Goal: Transaction & Acquisition: Subscribe to service/newsletter

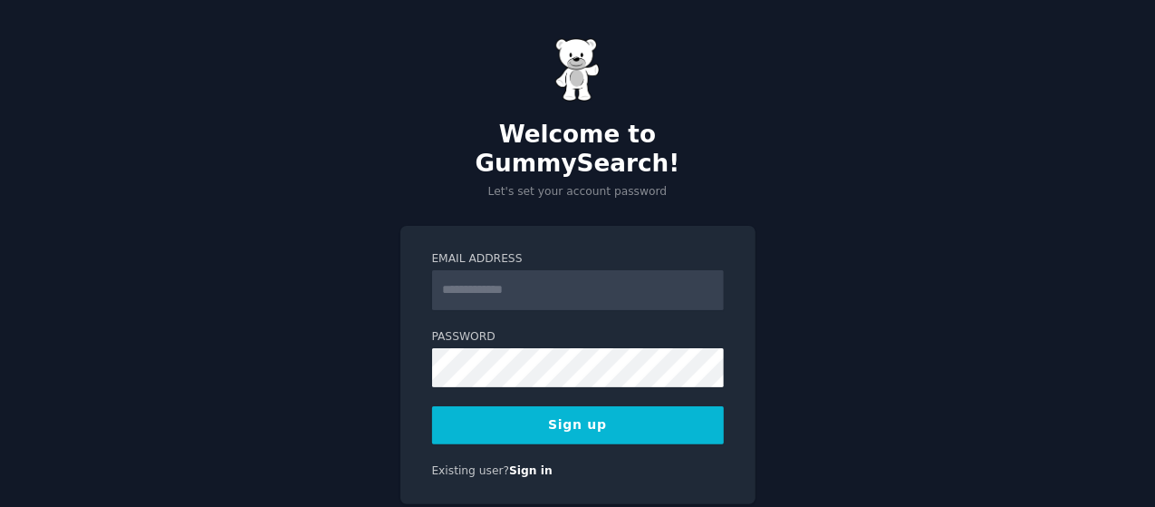
click at [504, 270] on input "Email Address" at bounding box center [578, 290] width 292 height 40
type input "**********"
click at [508, 406] on button "Sign up" at bounding box center [578, 425] width 292 height 38
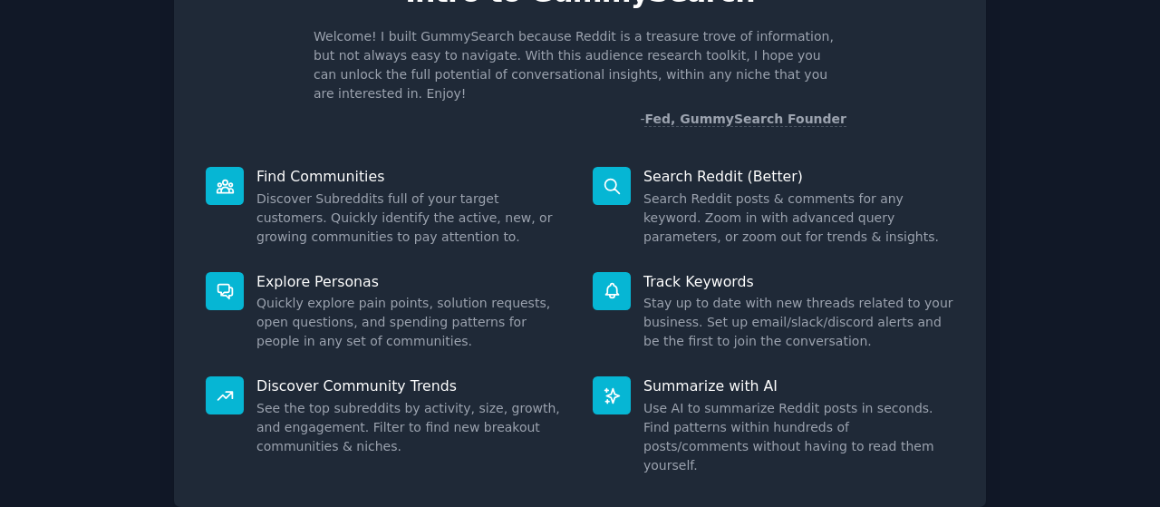
scroll to position [201, 0]
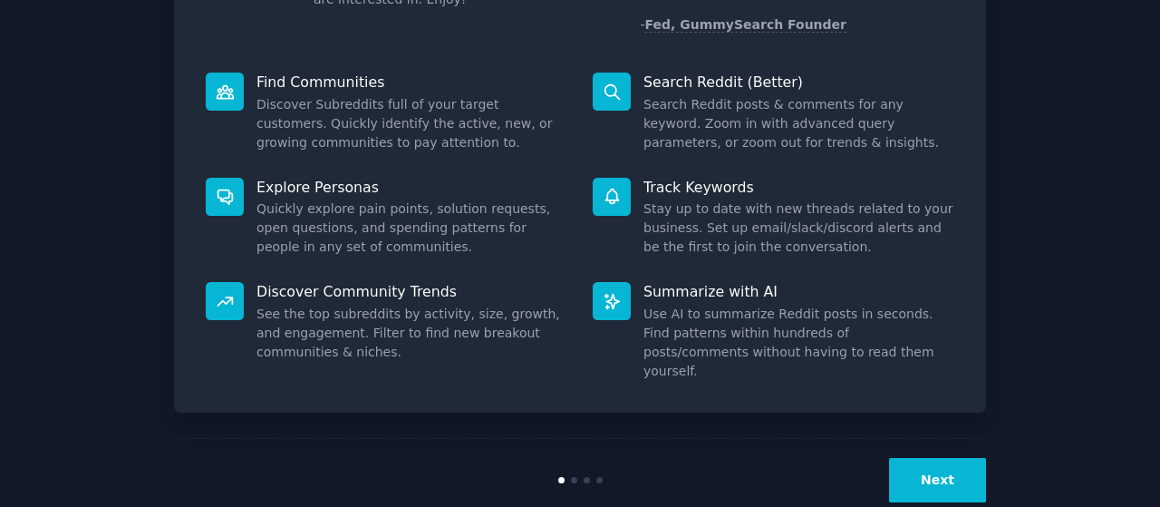
click at [933, 458] on button "Next" at bounding box center [937, 480] width 97 height 44
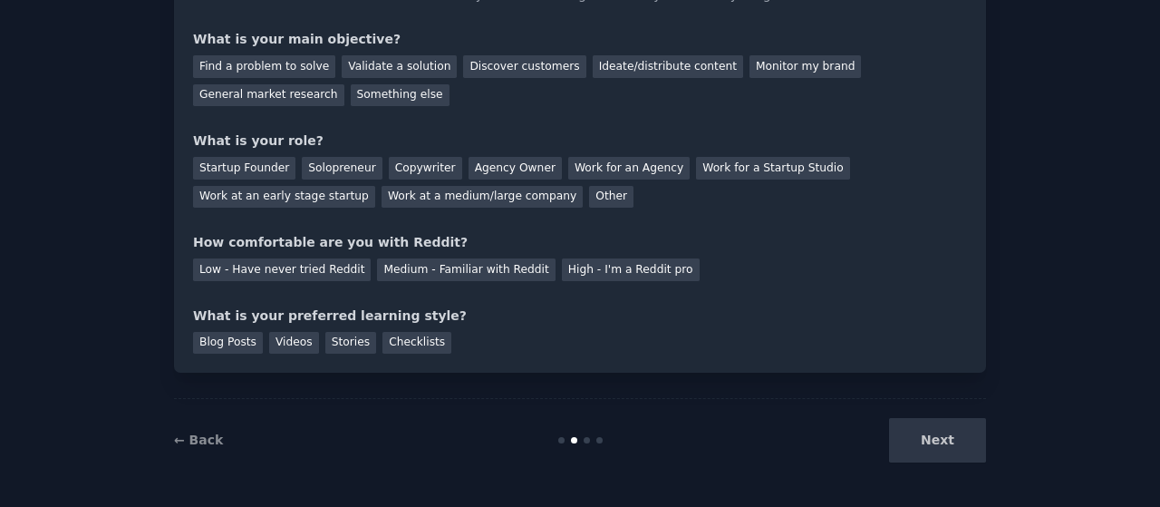
scroll to position [141, 0]
click at [297, 66] on div "Find a problem to solve" at bounding box center [264, 67] width 142 height 23
click at [246, 168] on div "Startup Founder" at bounding box center [244, 169] width 102 height 23
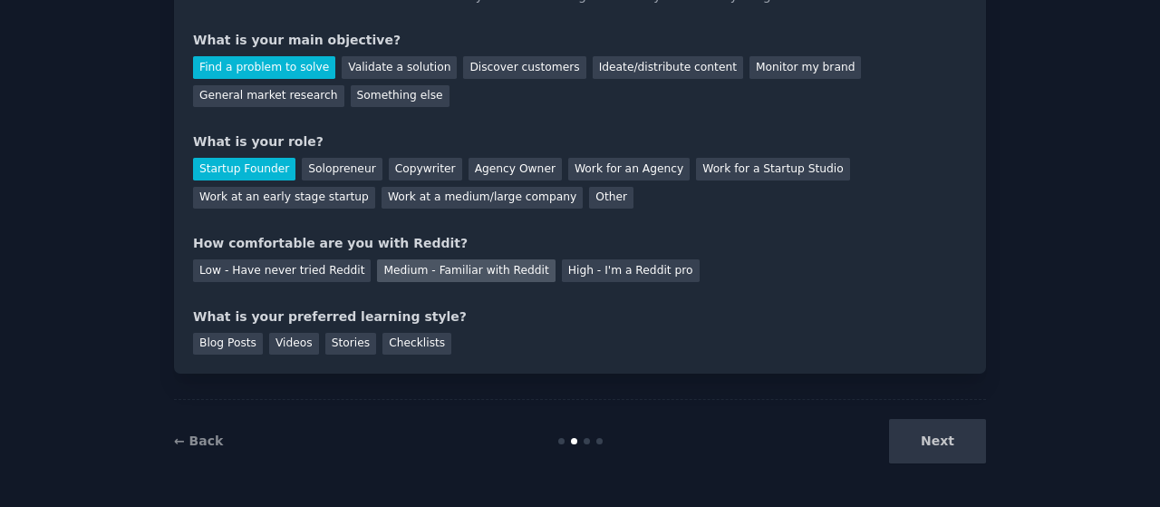
click at [486, 265] on div "Medium - Familiar with Reddit" at bounding box center [466, 270] width 178 height 23
click at [414, 346] on div "Checklists" at bounding box center [416, 344] width 69 height 23
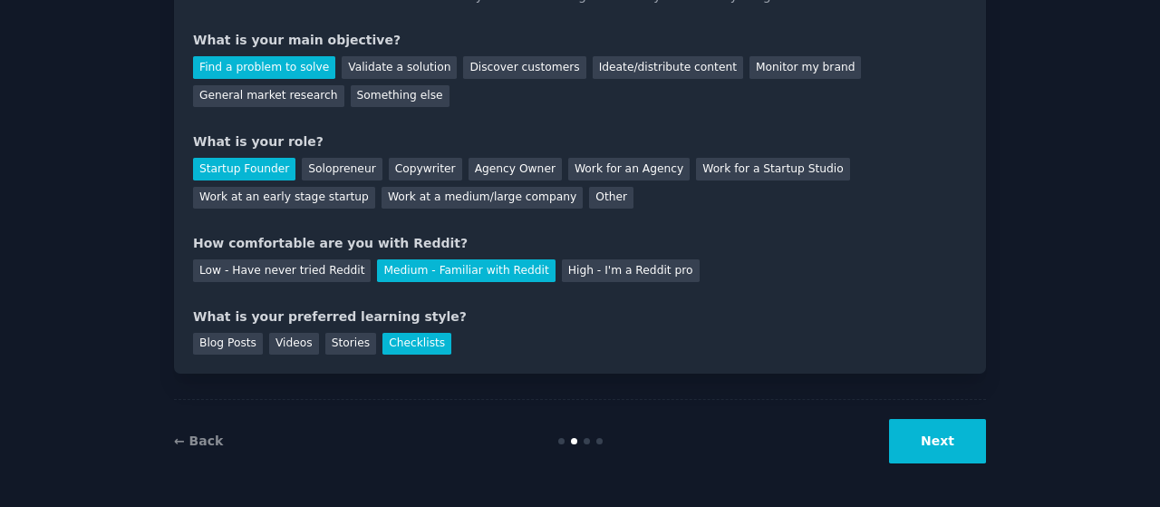
click at [928, 438] on button "Next" at bounding box center [937, 441] width 97 height 44
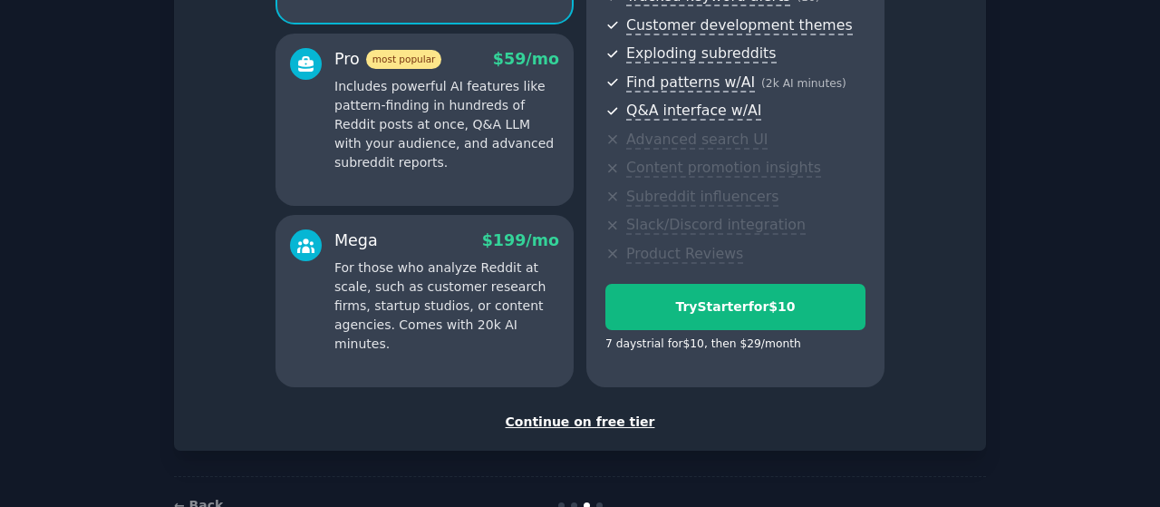
scroll to position [311, 0]
click at [582, 420] on div "Continue on free tier" at bounding box center [580, 420] width 774 height 19
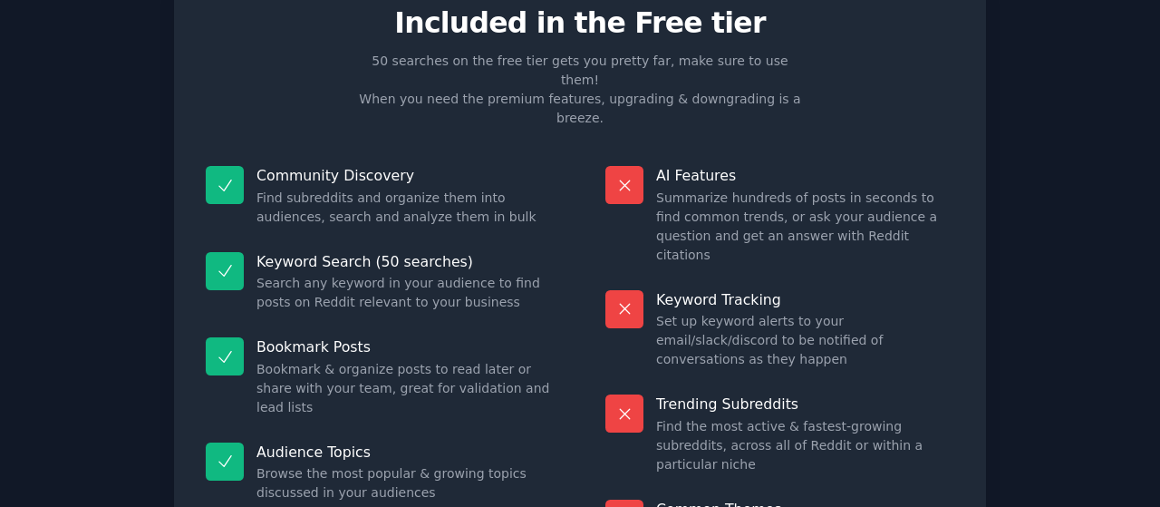
scroll to position [198, 0]
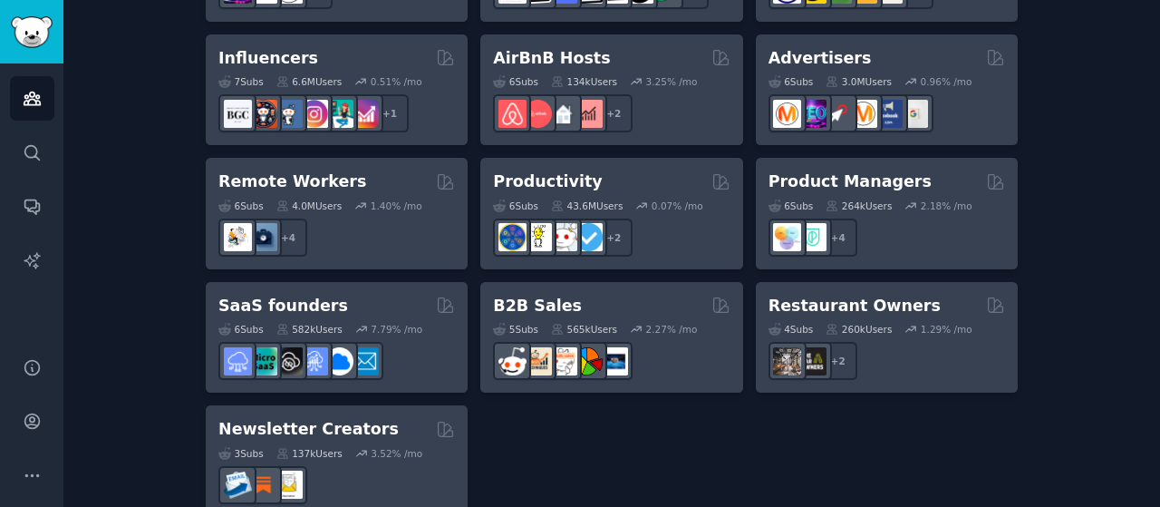
scroll to position [1582, 0]
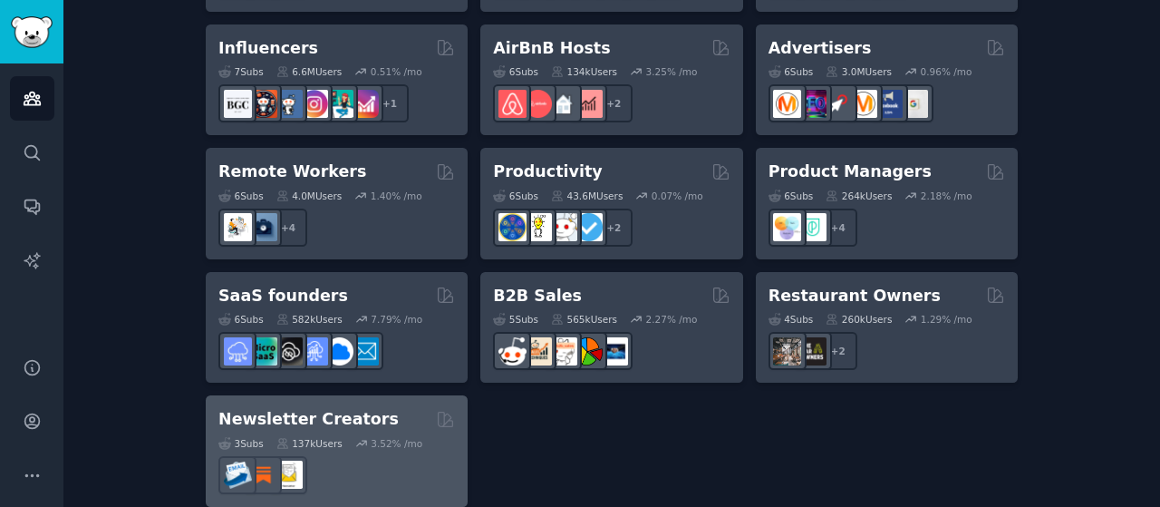
click at [247, 408] on h2 "Newsletter Creators" at bounding box center [308, 419] width 180 height 23
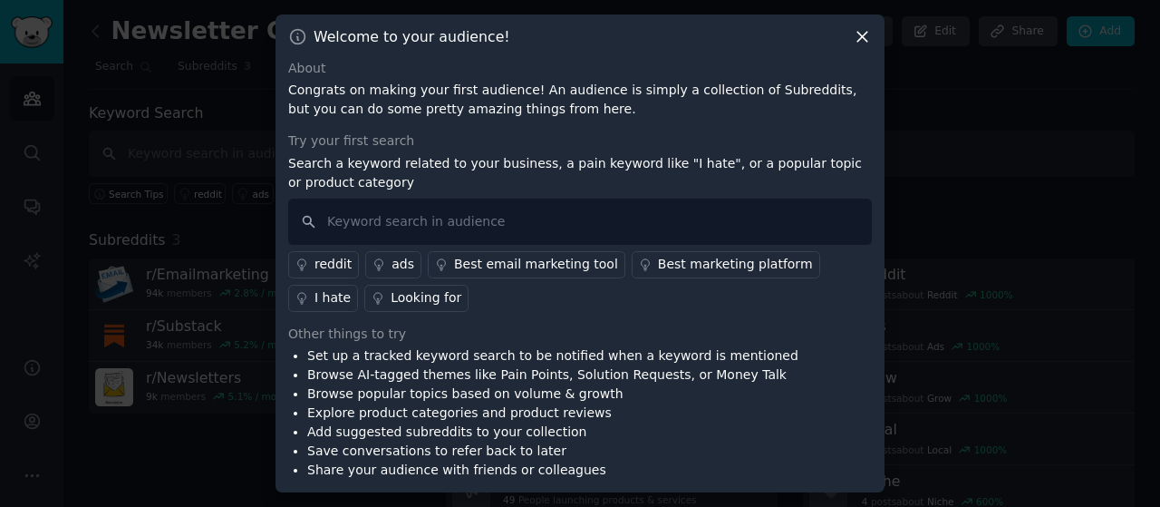
click at [484, 266] on div "Best email marketing tool" at bounding box center [536, 264] width 164 height 19
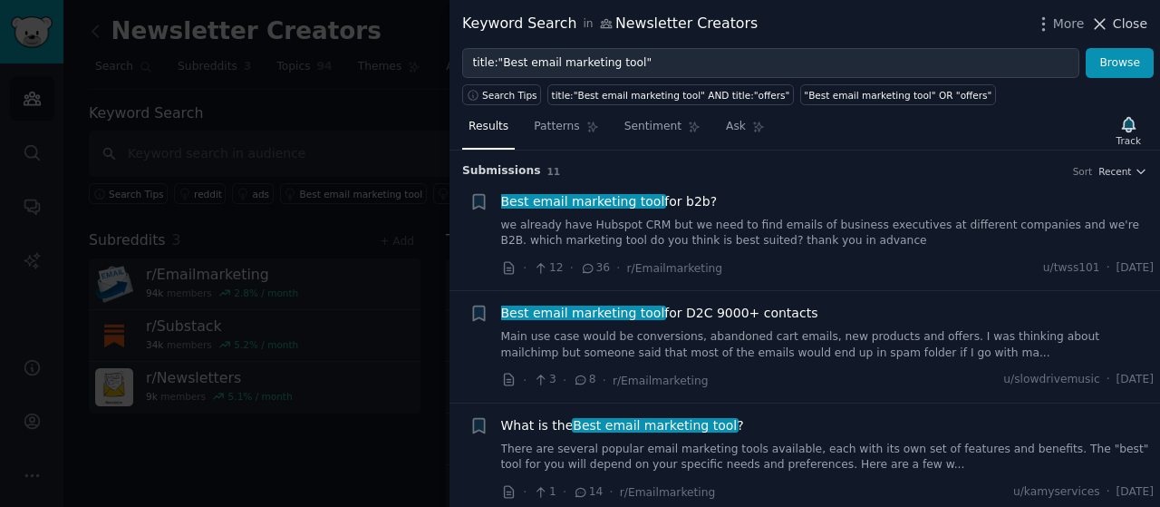
click at [1122, 19] on span "Close" at bounding box center [1130, 23] width 34 height 19
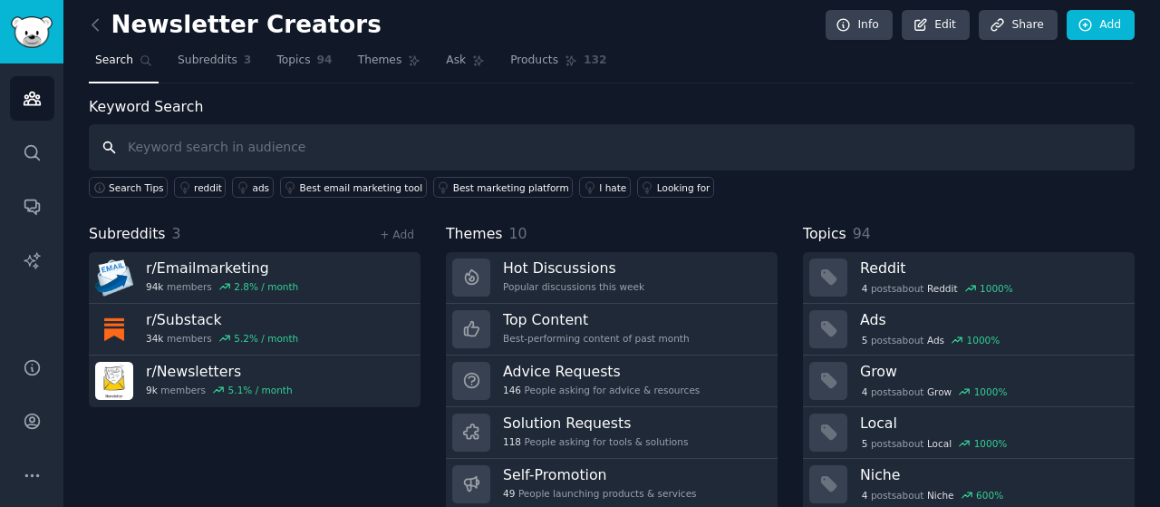
scroll to position [7, 0]
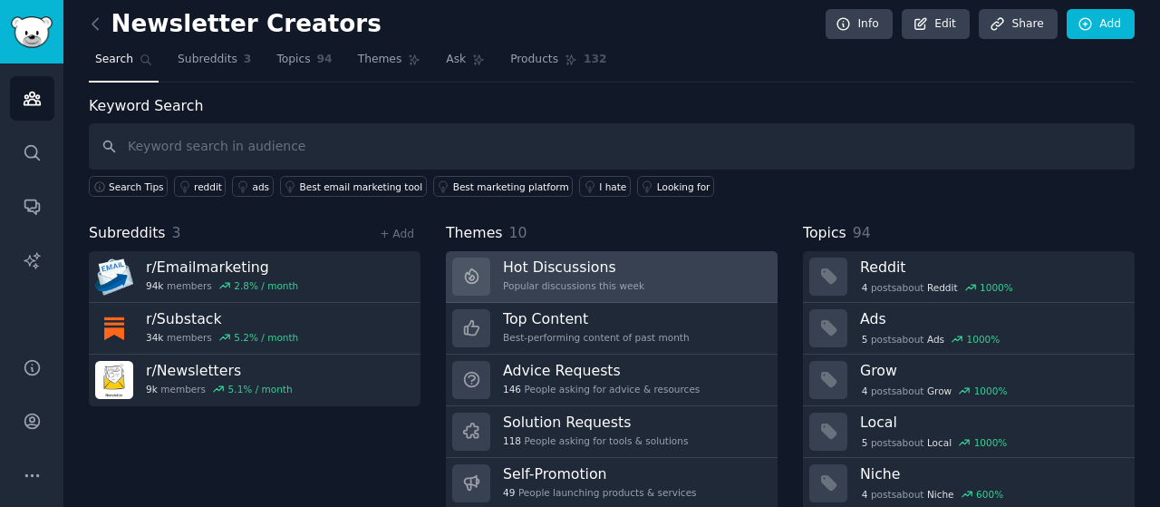
click at [577, 260] on h3 "Hot Discussions" at bounding box center [573, 266] width 141 height 19
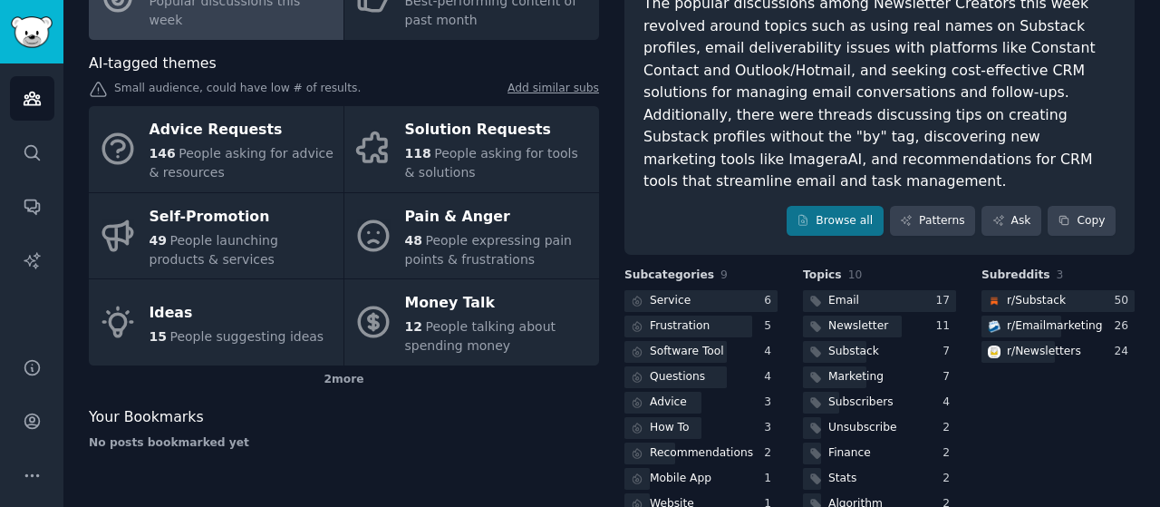
scroll to position [180, 0]
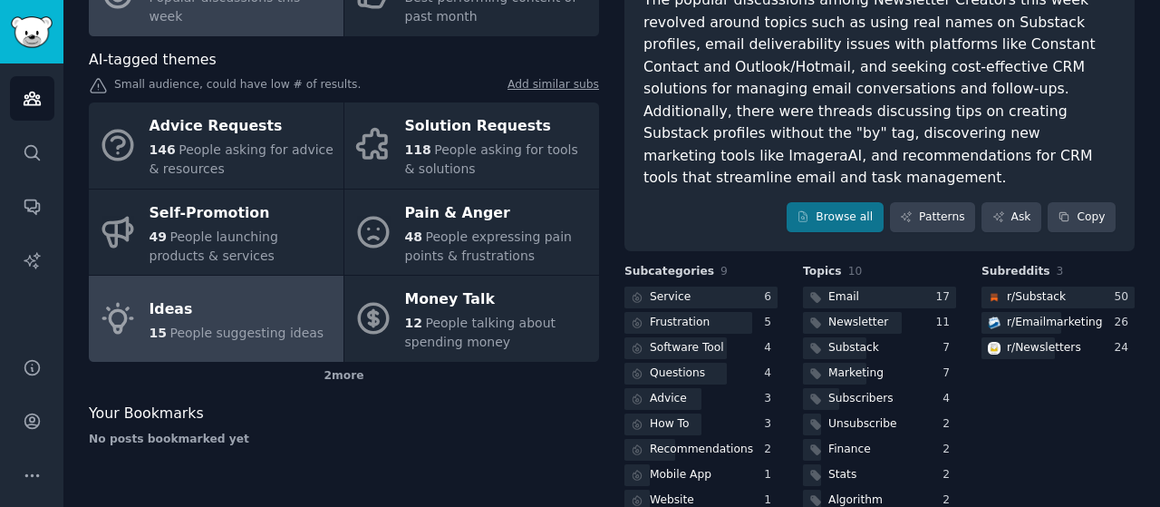
click at [196, 331] on span "People suggesting ideas" at bounding box center [246, 332] width 154 height 14
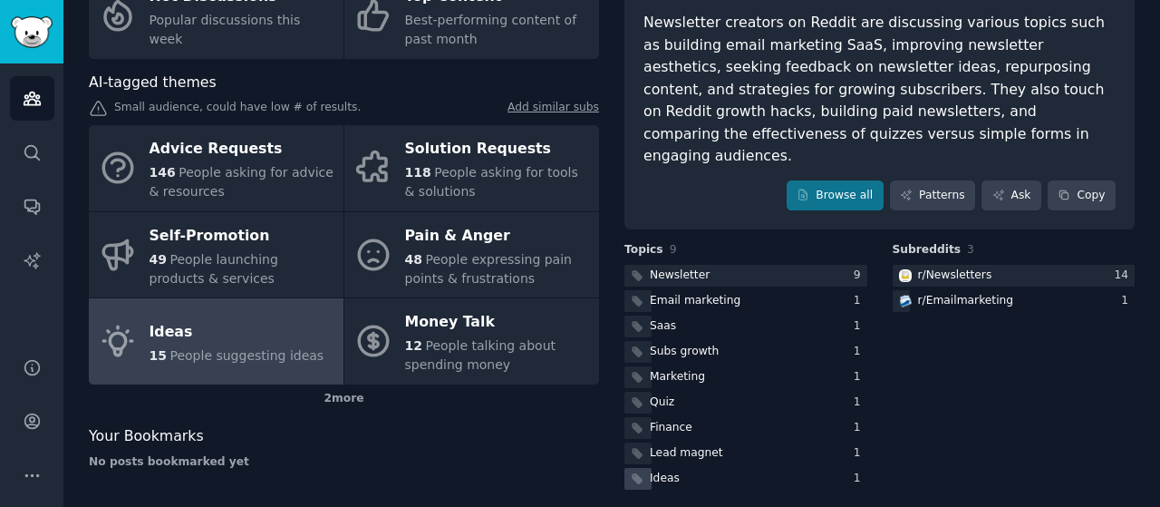
click at [677, 468] on div "Ideas" at bounding box center [745, 479] width 243 height 23
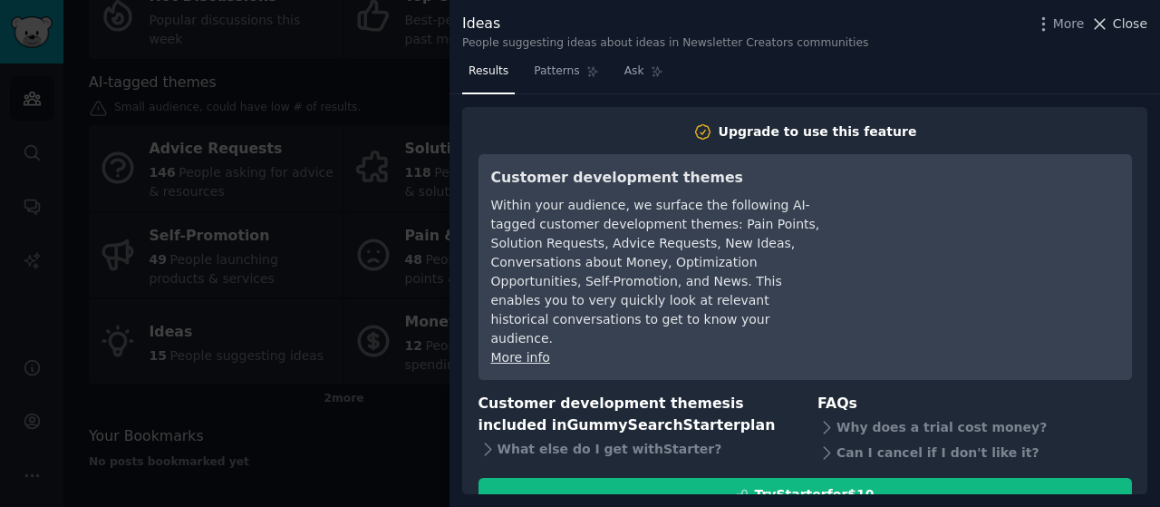
click at [1135, 25] on span "Close" at bounding box center [1130, 23] width 34 height 19
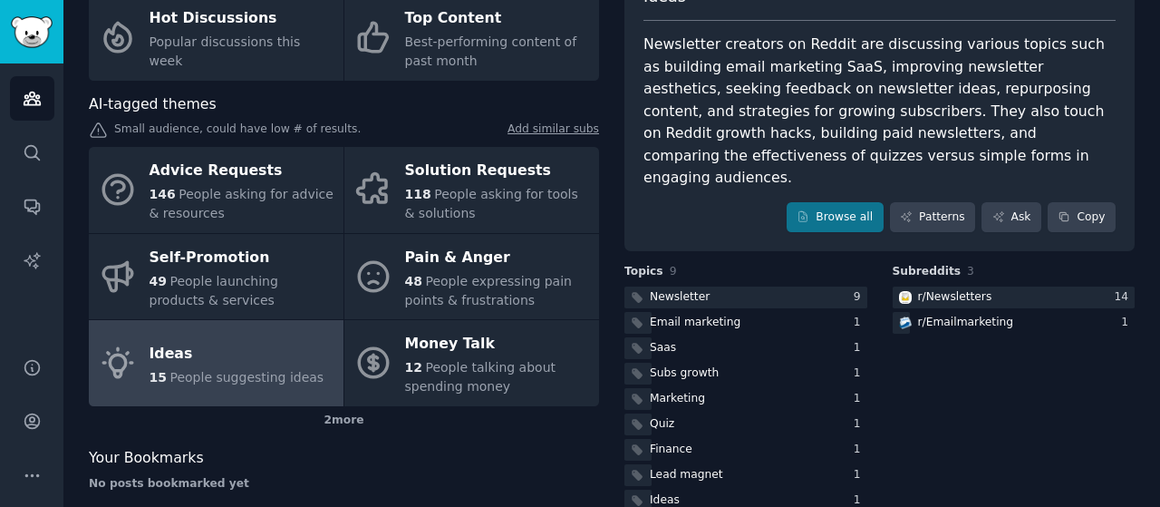
scroll to position [136, 0]
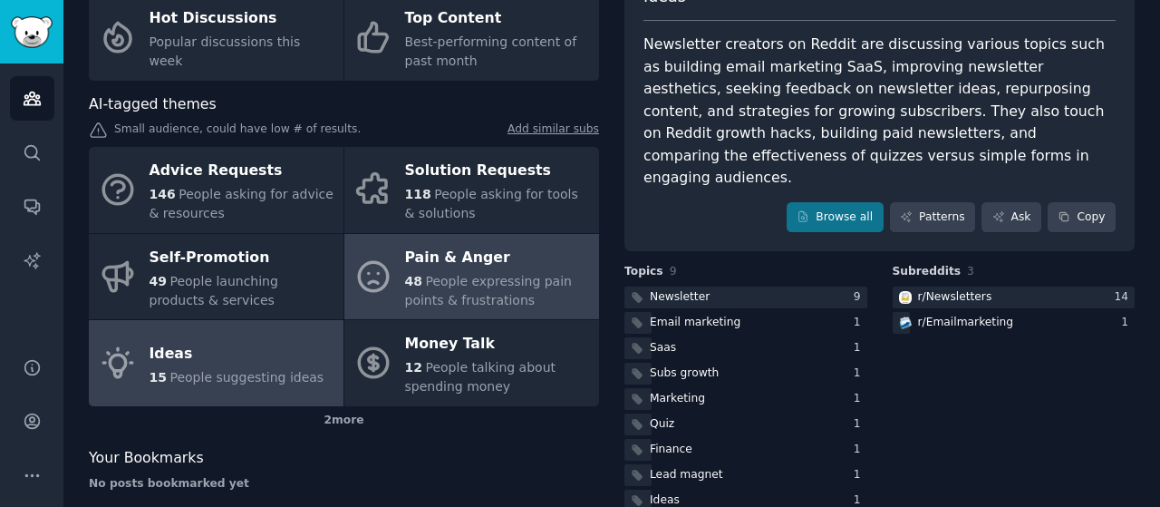
click at [496, 282] on span "People expressing pain points & frustrations" at bounding box center [488, 291] width 167 height 34
